Goal: Find specific page/section

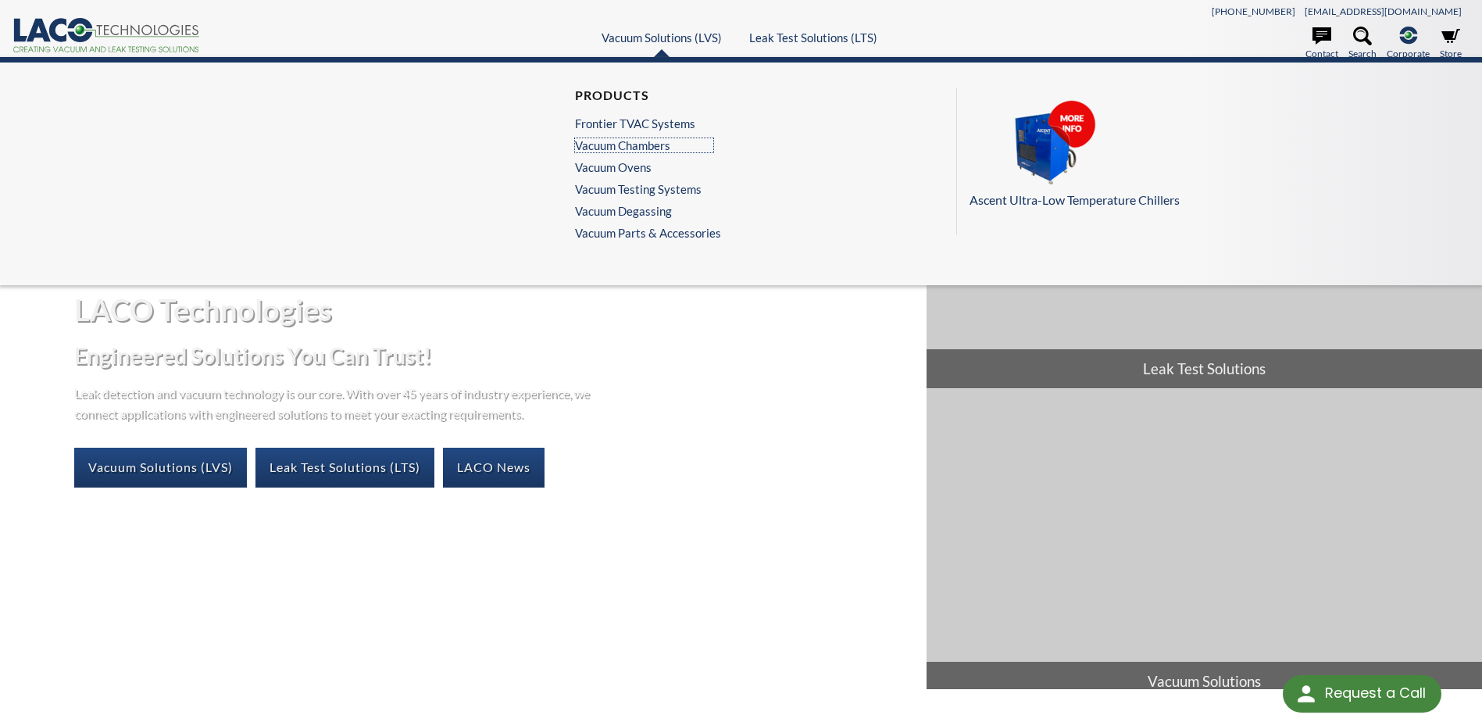
drag, startPoint x: 645, startPoint y: 141, endPoint x: 716, endPoint y: 141, distance: 70.3
click at [645, 141] on link "Vacuum Chambers" at bounding box center [644, 145] width 138 height 14
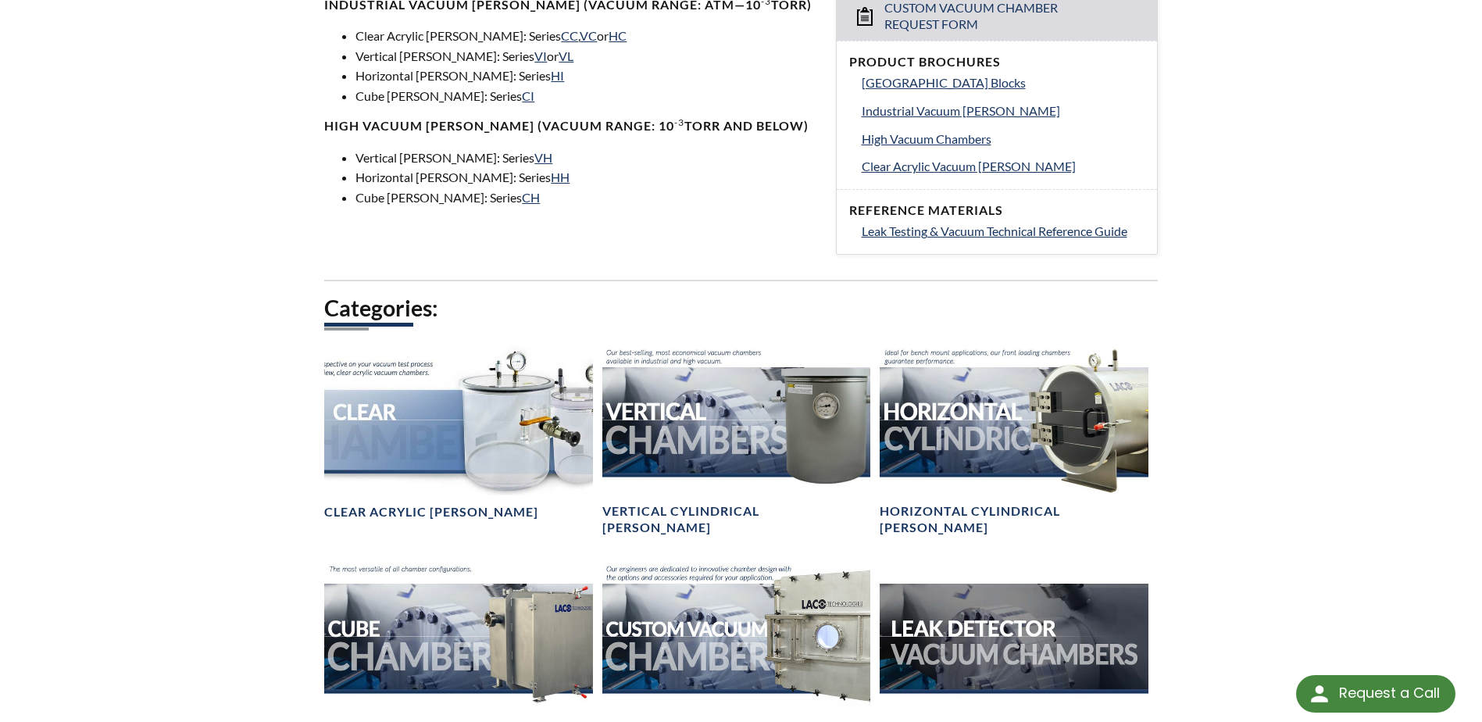
select select "Language Translate Widget"
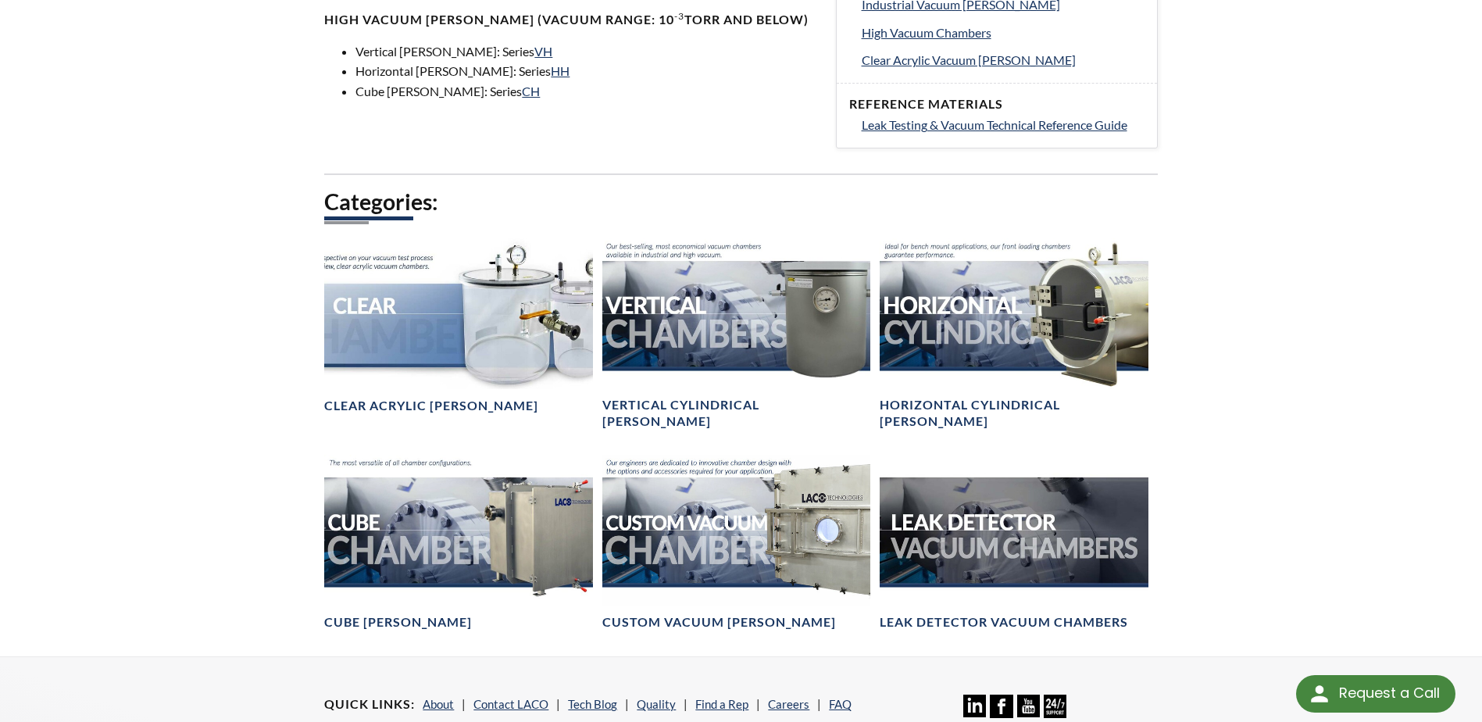
scroll to position [781, 0]
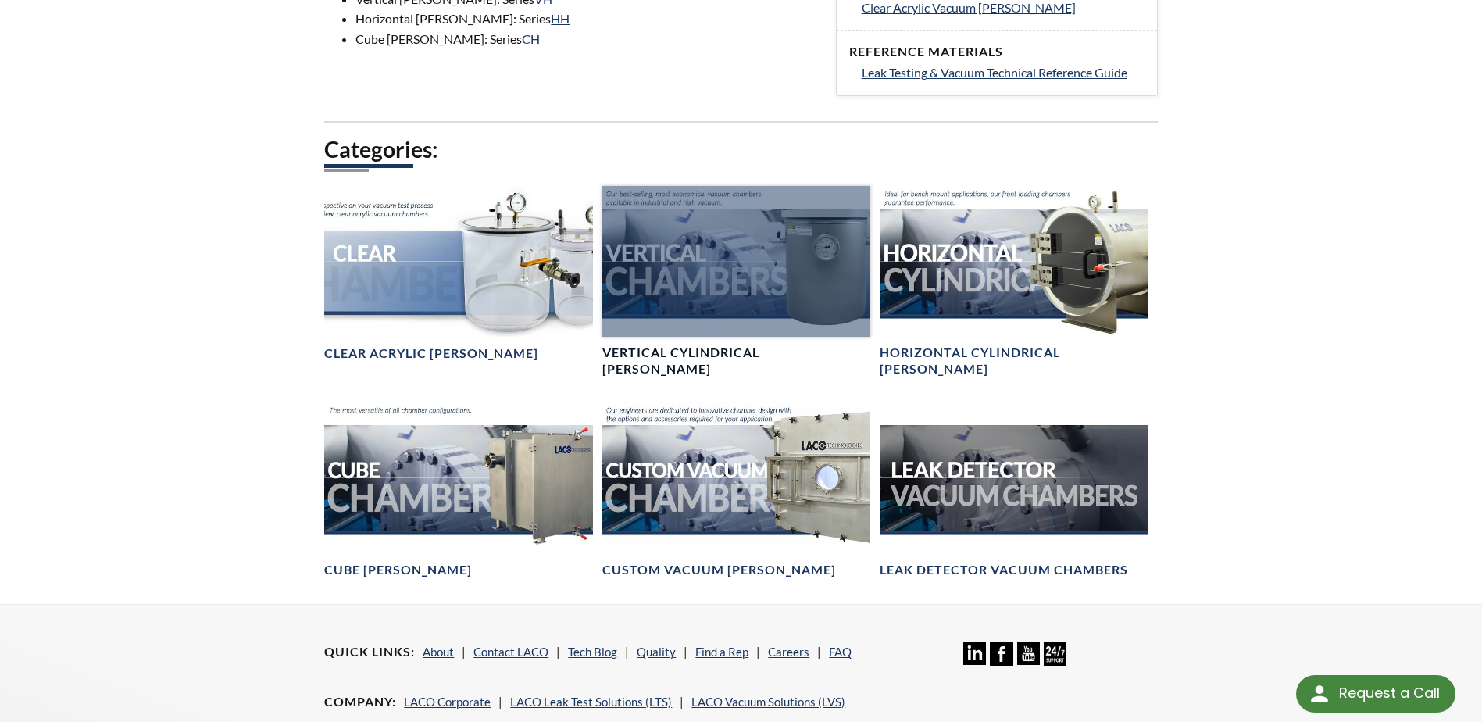
click at [648, 267] on div at bounding box center [736, 261] width 268 height 151
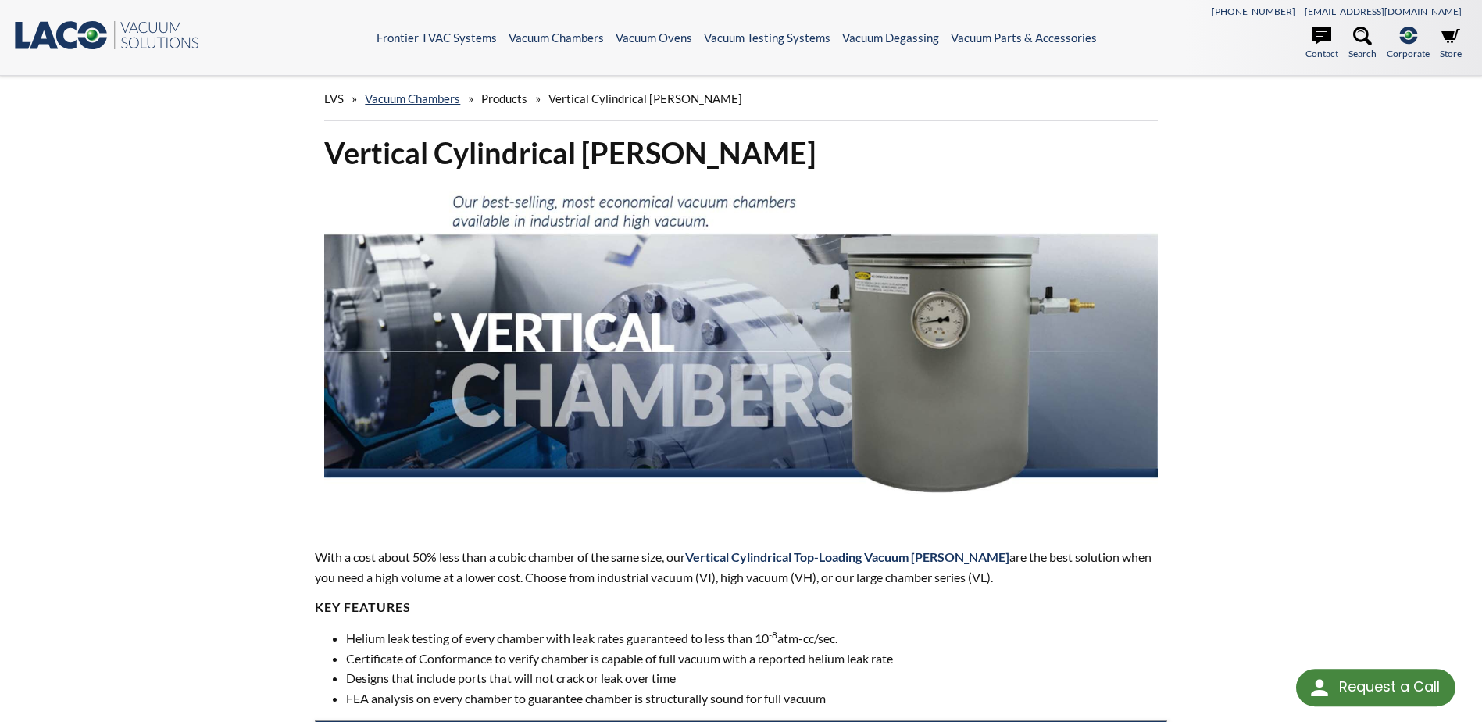
select select "Language Translate Widget"
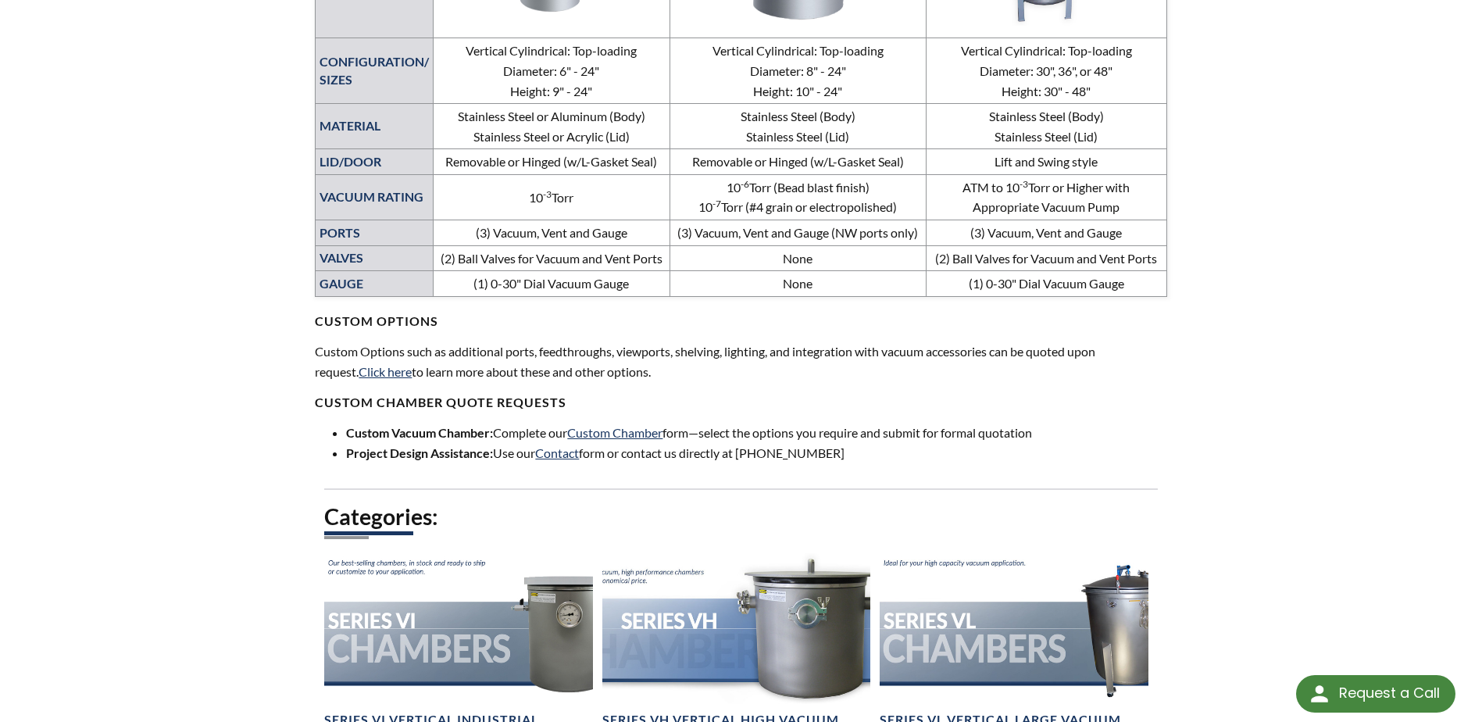
scroll to position [499, 0]
